Goal: Navigation & Orientation: Find specific page/section

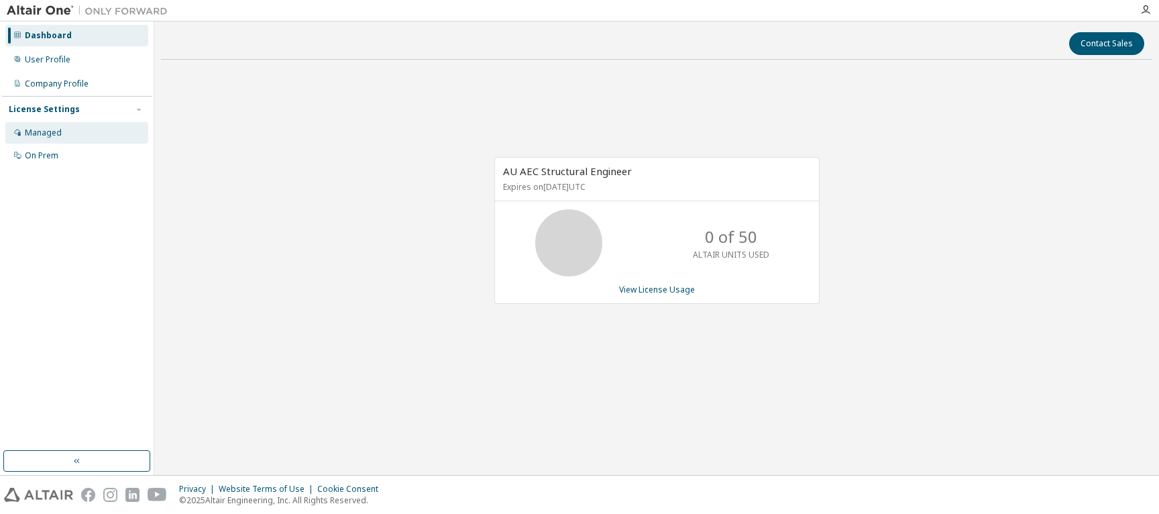
click at [47, 129] on div "Managed" at bounding box center [43, 132] width 37 height 11
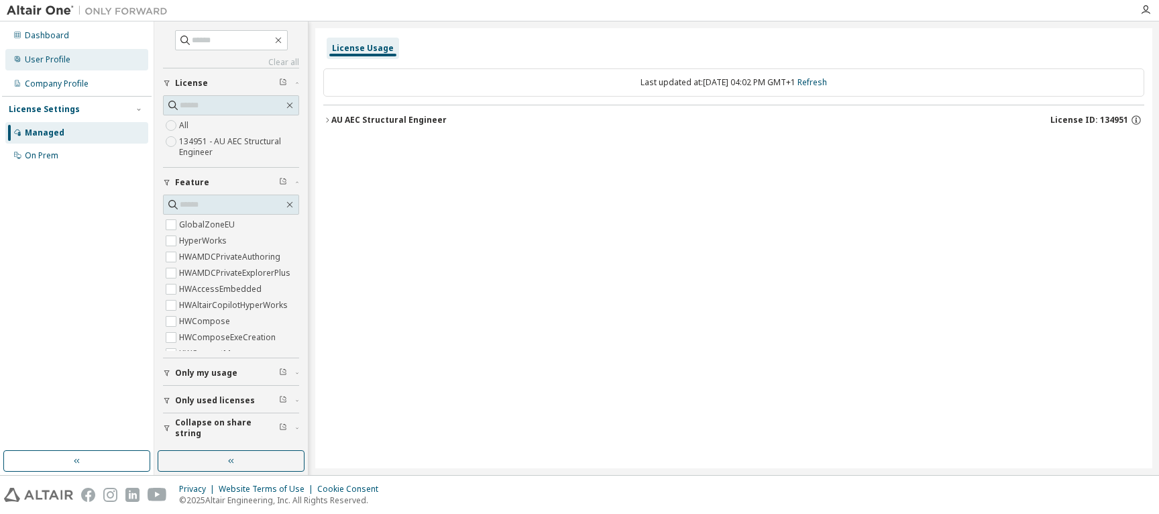
click at [44, 53] on div "User Profile" at bounding box center [76, 59] width 143 height 21
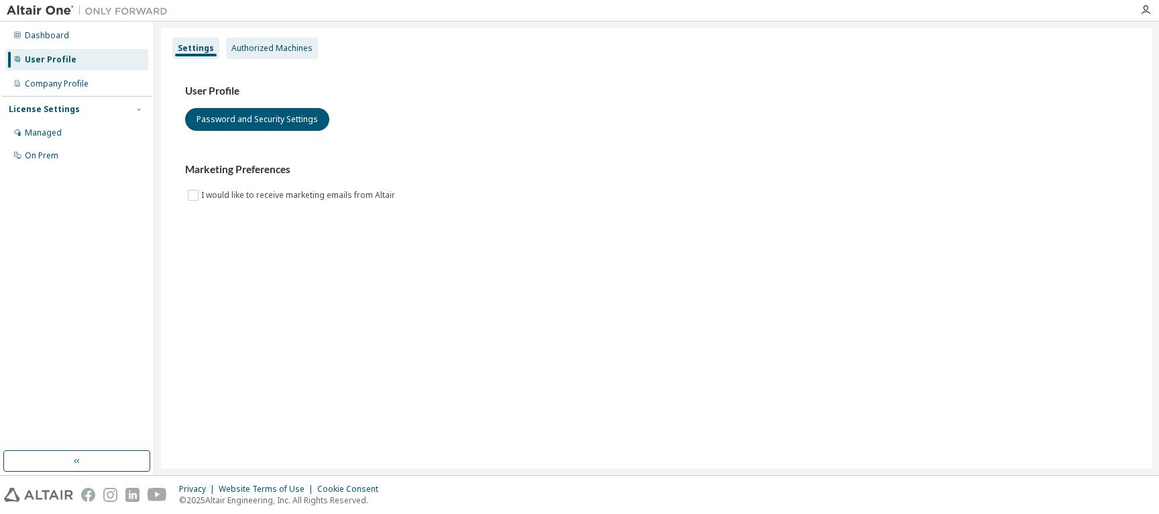
click at [284, 46] on div "Authorized Machines" at bounding box center [271, 48] width 81 height 11
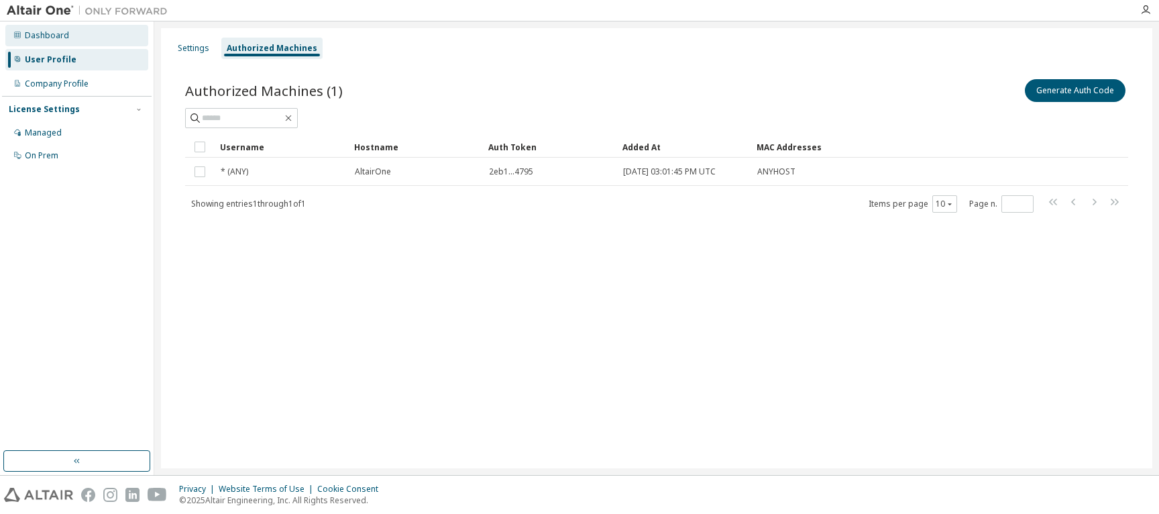
click at [34, 37] on div "Dashboard" at bounding box center [47, 35] width 44 height 11
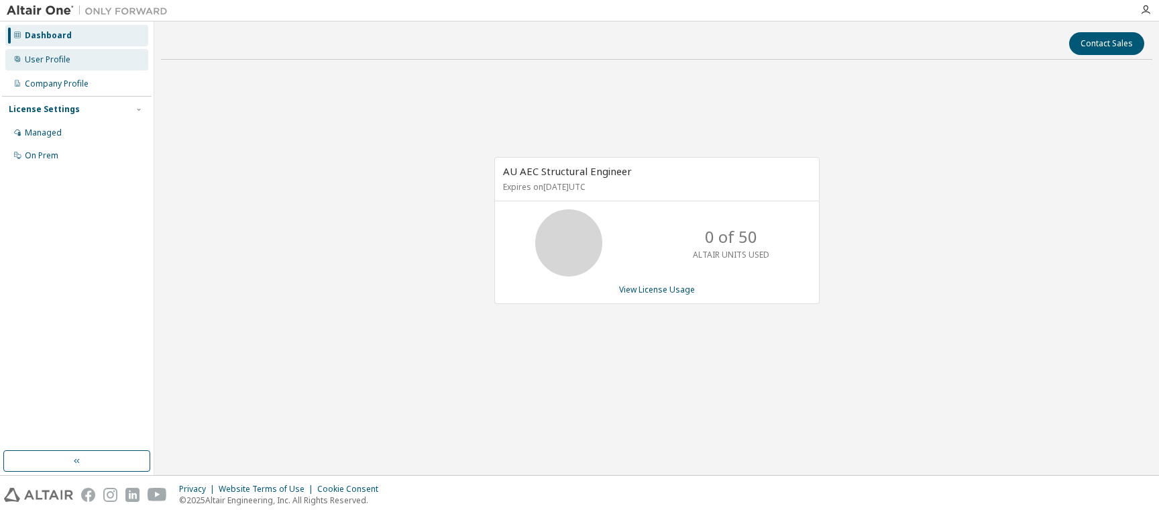
click at [32, 60] on div "User Profile" at bounding box center [48, 59] width 46 height 11
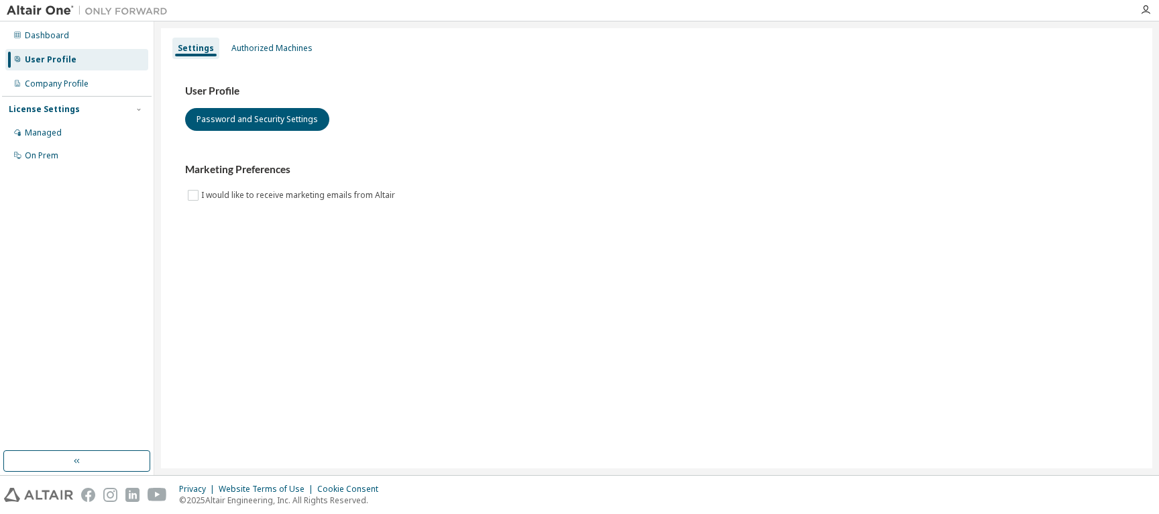
click at [30, 96] on div "License Settings Managed On Prem" at bounding box center [77, 132] width 150 height 72
click at [36, 86] on div "Company Profile" at bounding box center [57, 83] width 64 height 11
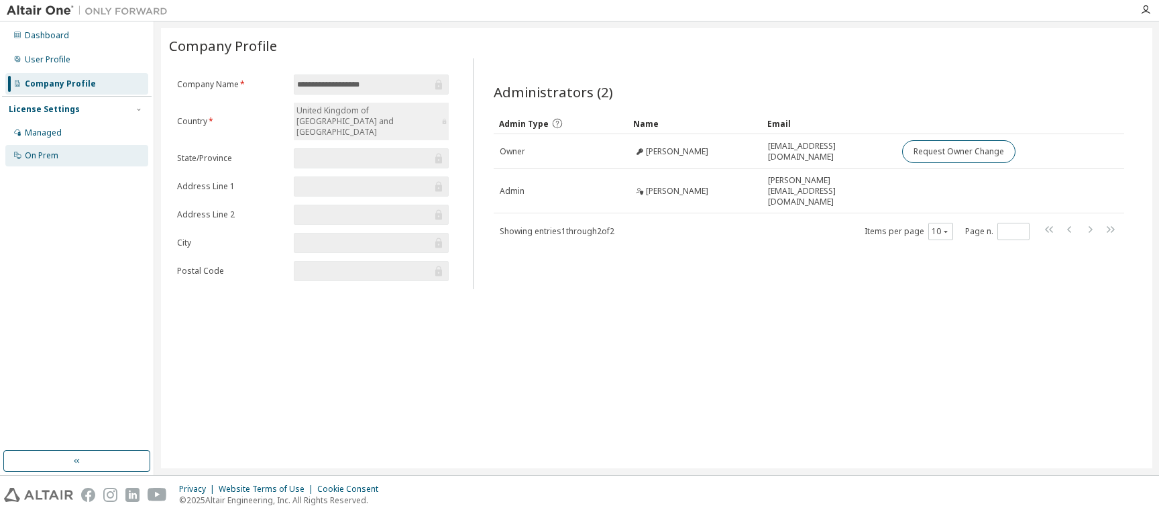
click at [34, 153] on div "On Prem" at bounding box center [42, 155] width 34 height 11
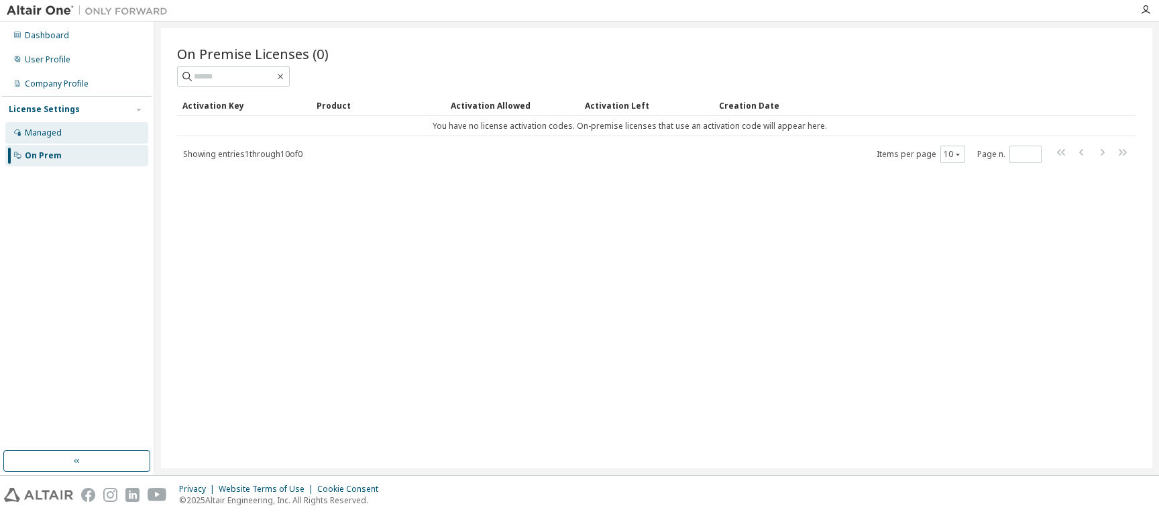
click at [25, 124] on div "Managed" at bounding box center [76, 132] width 143 height 21
